Goal: Transaction & Acquisition: Subscribe to service/newsletter

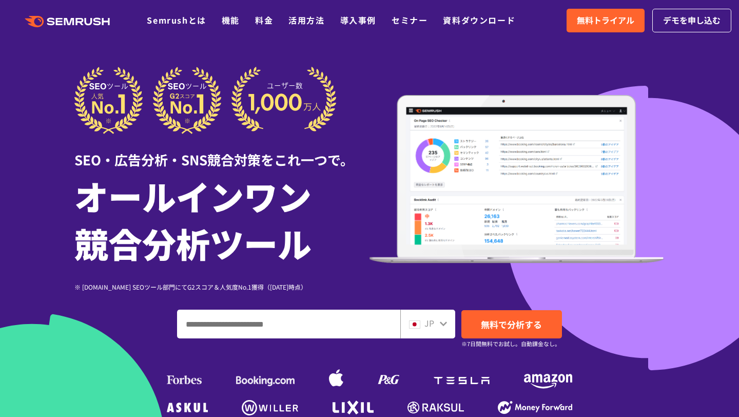
click at [247, 23] on ul "Semrushとは 機能 料金 活用方法 導入事例 セミナー 資料ダウンロード" at bounding box center [339, 20] width 384 height 13
click at [266, 21] on link "料金" at bounding box center [264, 20] width 18 height 12
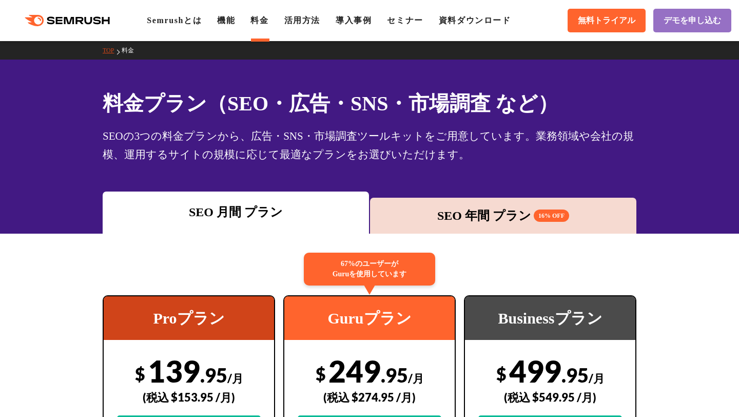
scroll to position [149, 0]
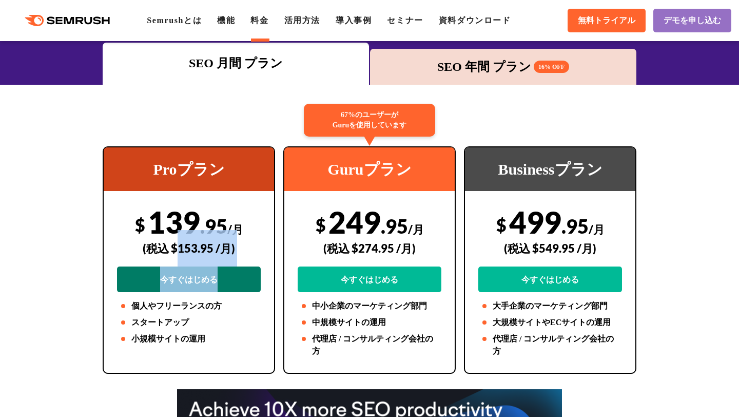
drag, startPoint x: 180, startPoint y: 252, endPoint x: 235, endPoint y: 276, distance: 60.7
click at [236, 277] on div "$ 139 .95 /月 (税込 $153.95 /月) 今すぐはじめる" at bounding box center [189, 248] width 144 height 88
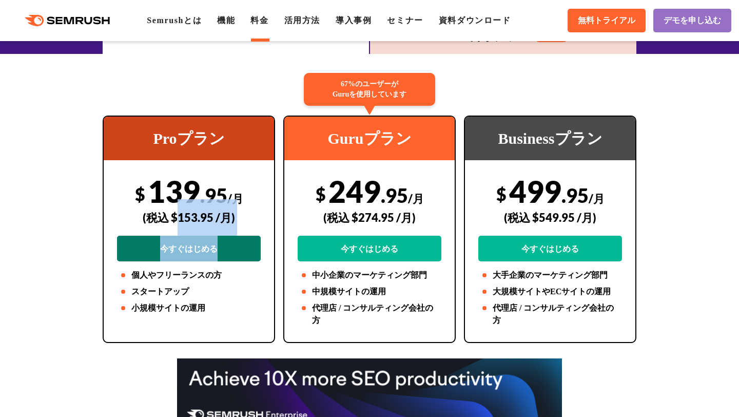
scroll to position [204, 0]
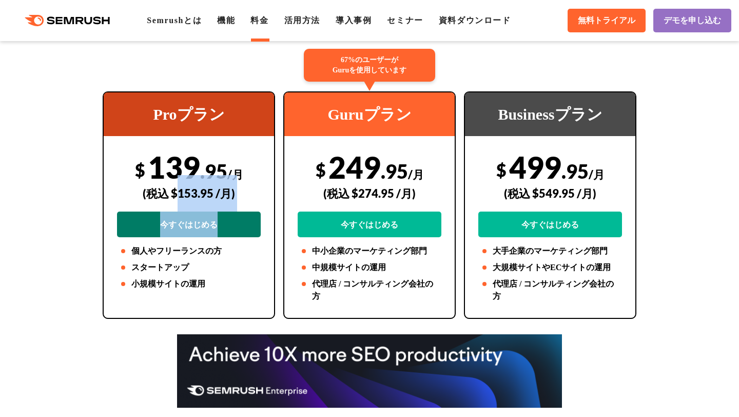
click at [175, 234] on link "今すぐはじめる" at bounding box center [189, 225] width 144 height 26
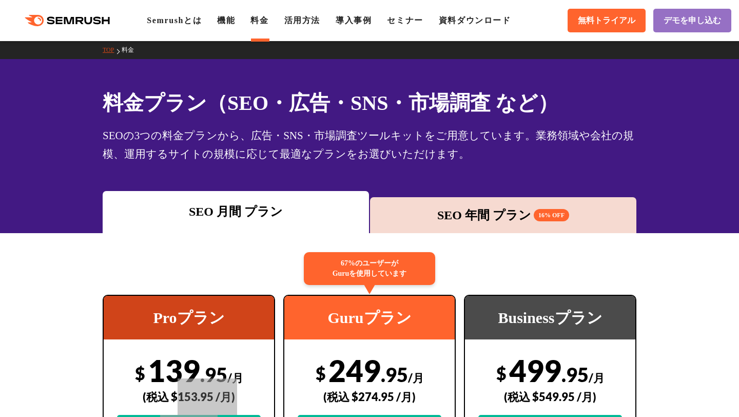
scroll to position [0, 0]
